Goal: Task Accomplishment & Management: Use online tool/utility

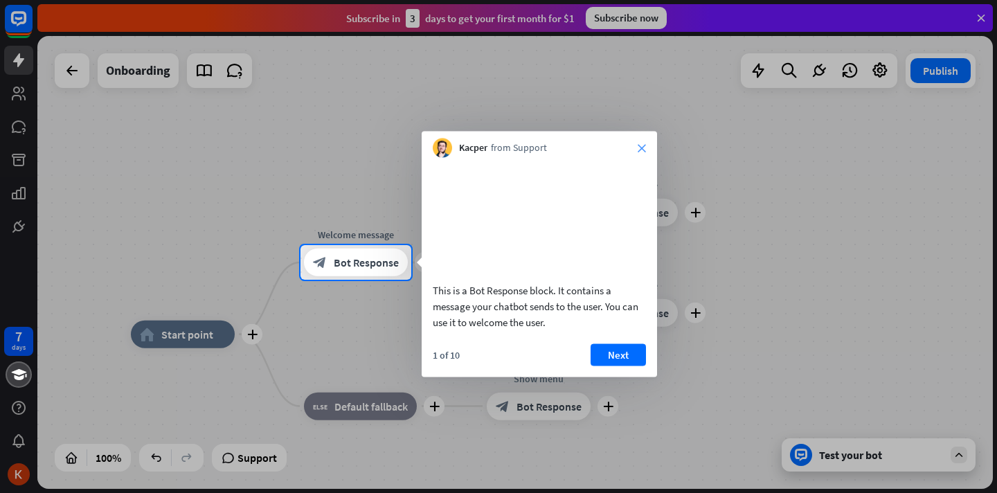
click at [642, 151] on icon "close" at bounding box center [642, 148] width 8 height 8
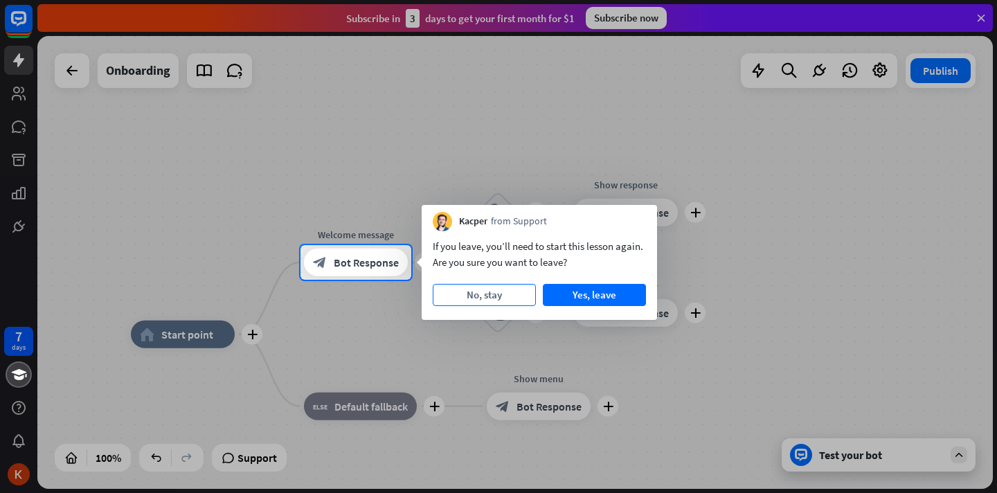
click at [521, 286] on button "No, stay" at bounding box center [484, 295] width 103 height 22
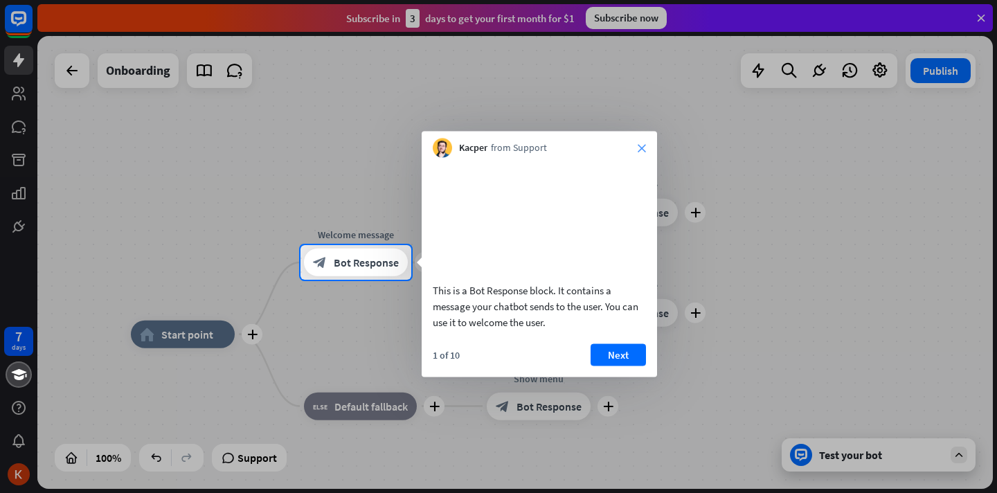
click at [642, 149] on icon "close" at bounding box center [642, 148] width 8 height 8
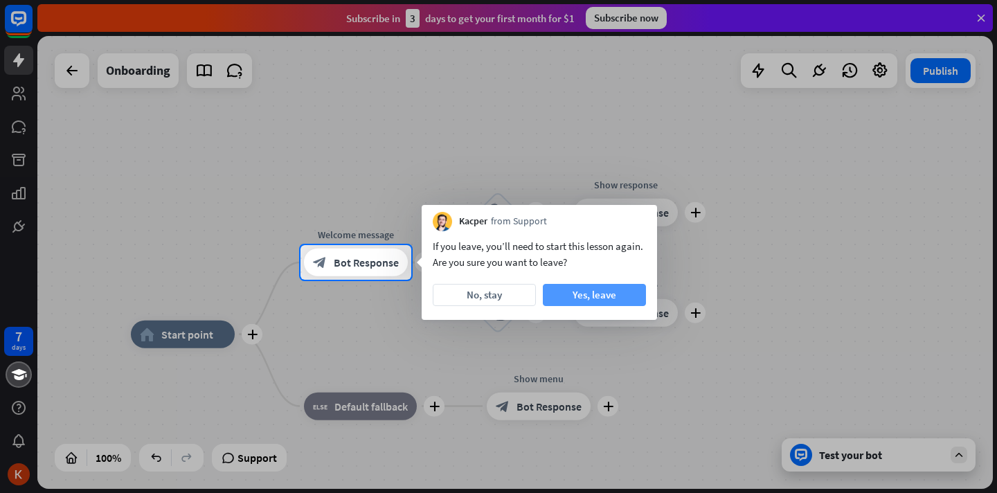
click at [584, 288] on button "Yes, leave" at bounding box center [594, 295] width 103 height 22
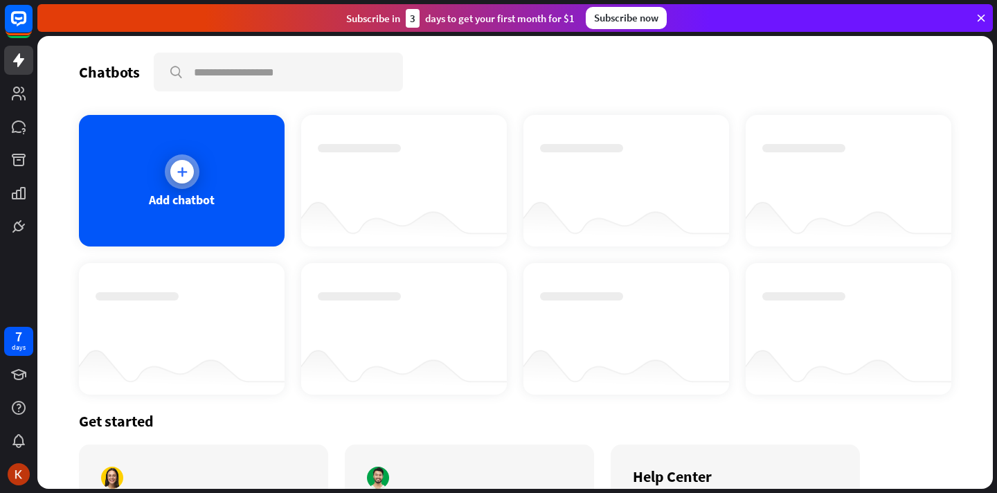
click at [173, 190] on div "Add chatbot" at bounding box center [182, 181] width 206 height 132
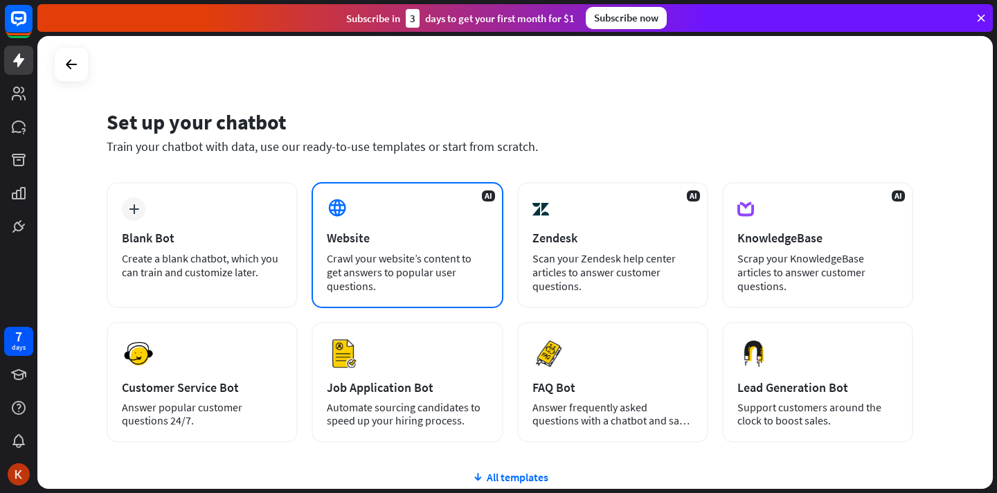
click at [366, 252] on div "Crawl your website’s content to get answers to popular user questions." at bounding box center [407, 272] width 161 height 42
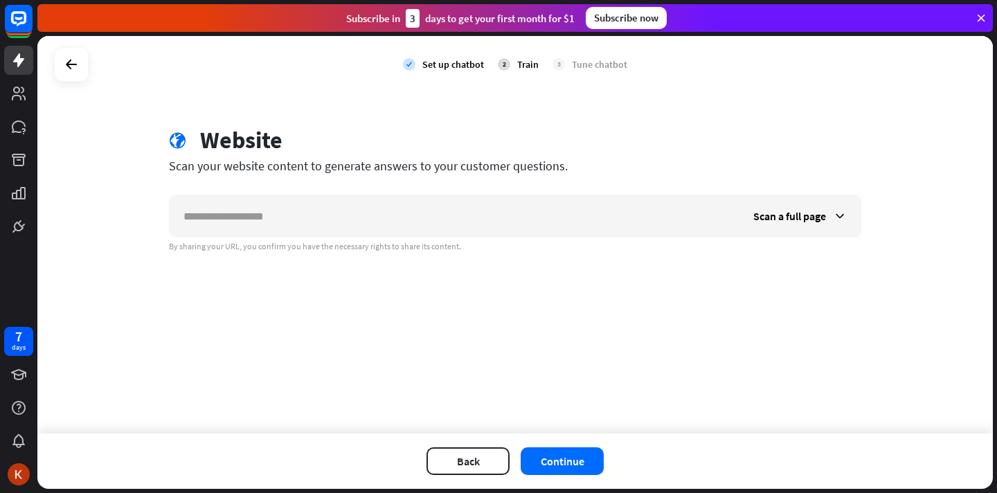
click at [360, 190] on div "globe Website Scan your website content to generate answers to your customer qu…" at bounding box center [515, 189] width 726 height 126
click at [71, 69] on icon at bounding box center [71, 64] width 17 height 17
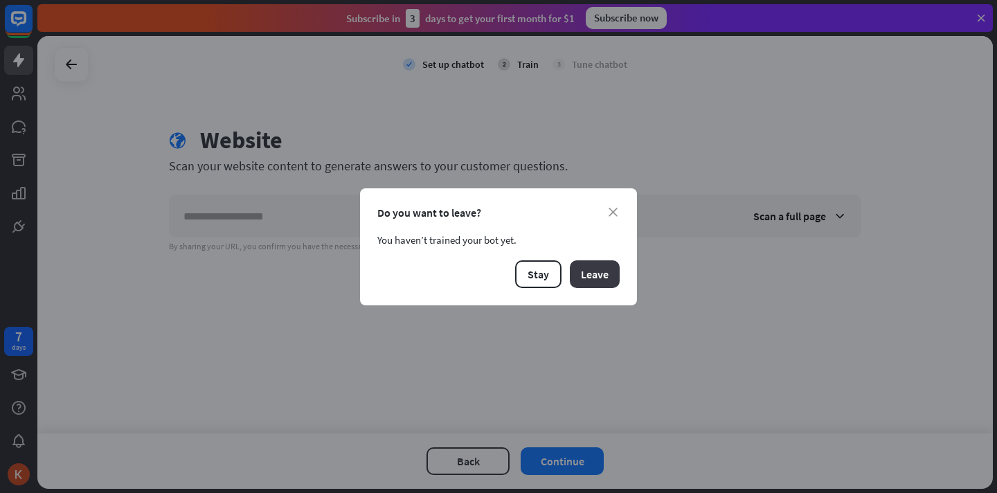
click at [609, 265] on button "Leave" at bounding box center [595, 274] width 50 height 28
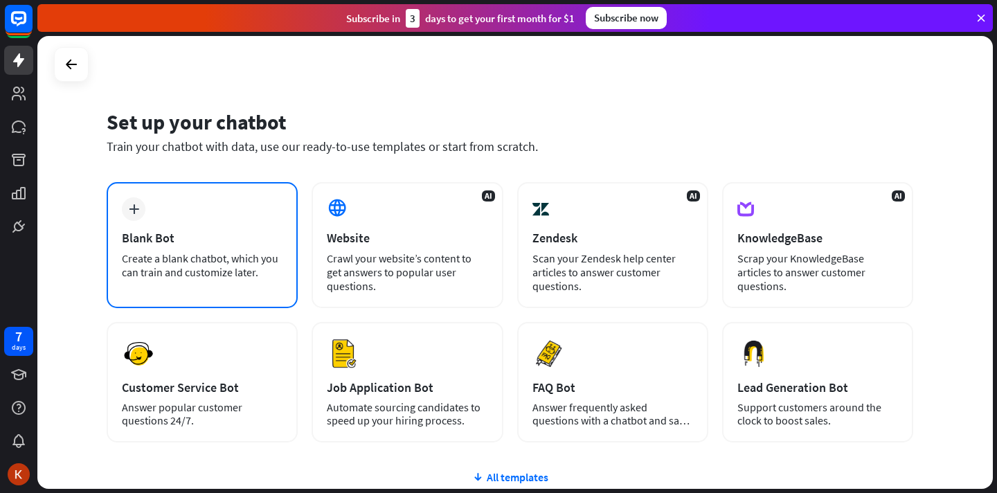
click at [264, 256] on div "Create a blank chatbot, which you can train and customize later." at bounding box center [202, 265] width 161 height 28
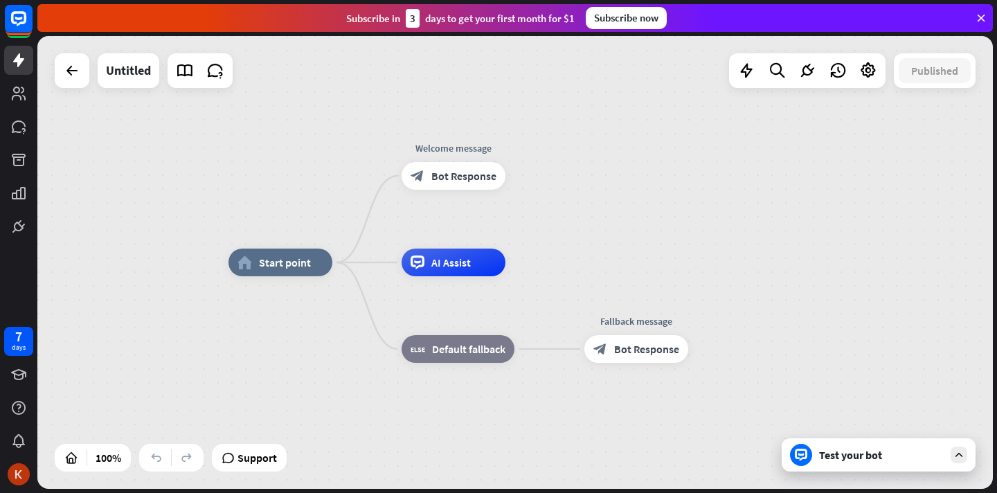
click at [82, 85] on div at bounding box center [72, 70] width 35 height 35
click at [76, 67] on icon at bounding box center [72, 70] width 17 height 17
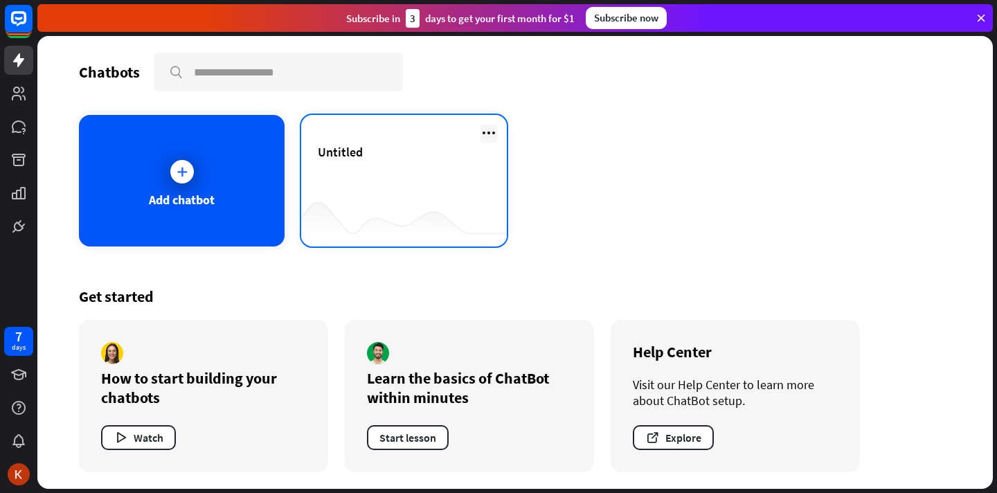
click at [492, 132] on icon at bounding box center [489, 133] width 17 height 17
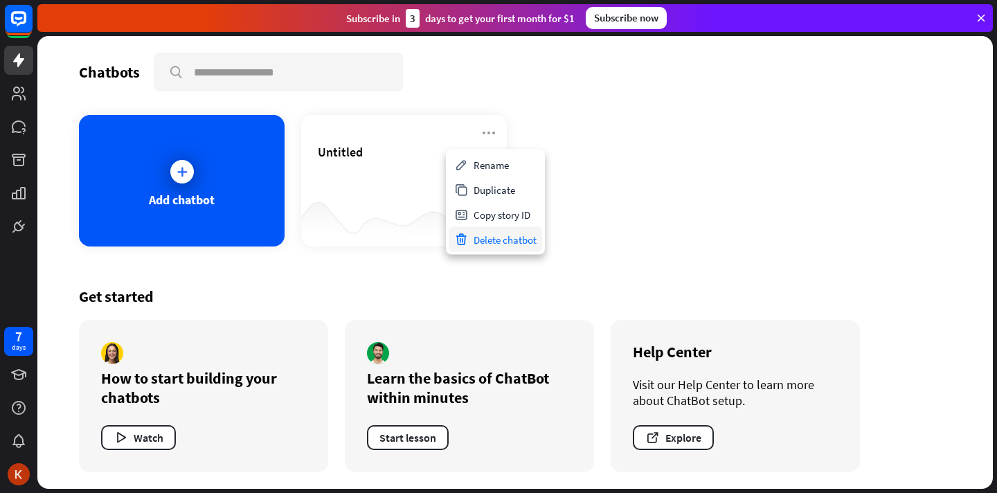
click at [486, 245] on div "Delete chatbot" at bounding box center [495, 239] width 93 height 25
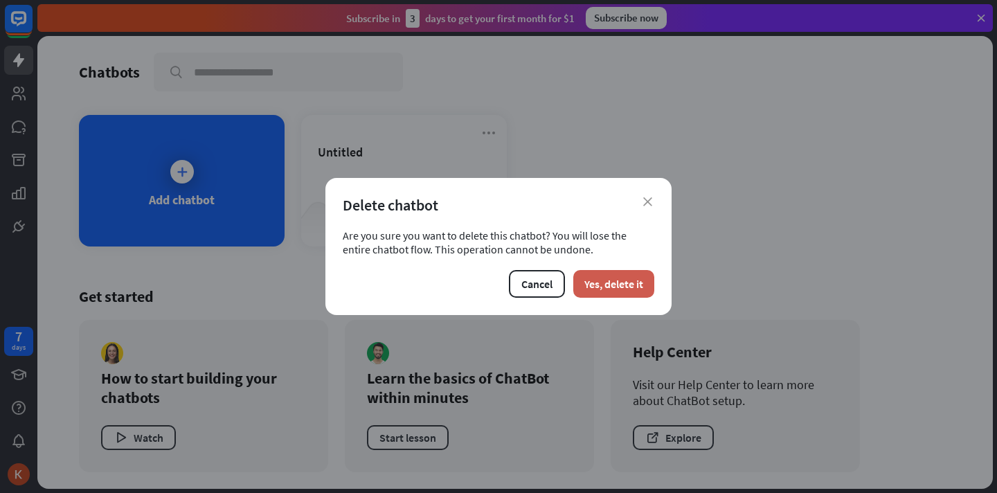
click at [593, 285] on button "Yes, delete it" at bounding box center [613, 284] width 81 height 28
